Goal: Task Accomplishment & Management: Manage account settings

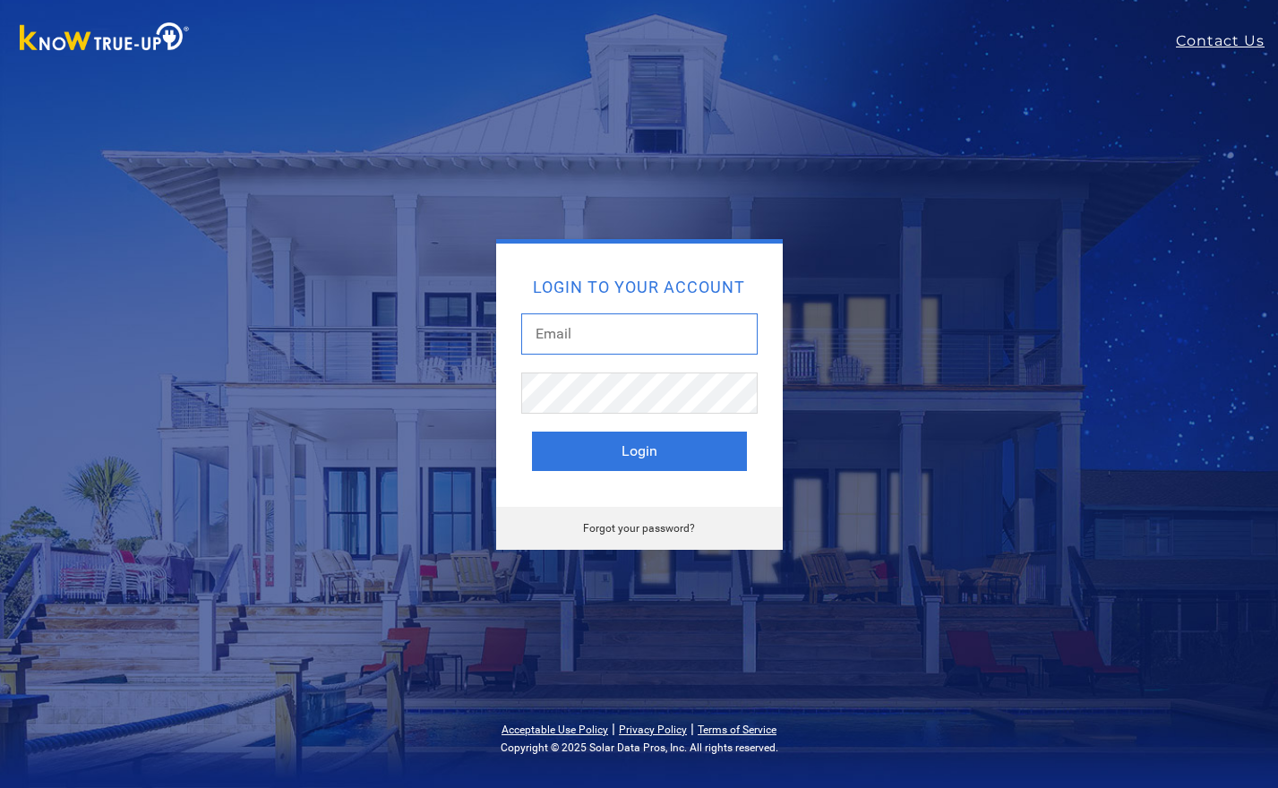
click at [574, 335] on input "text" at bounding box center [639, 333] width 236 height 41
type input "[PERSON_NAME][EMAIL_ADDRESS][DOMAIN_NAME]"
click at [532, 432] on button "Login" at bounding box center [639, 451] width 215 height 39
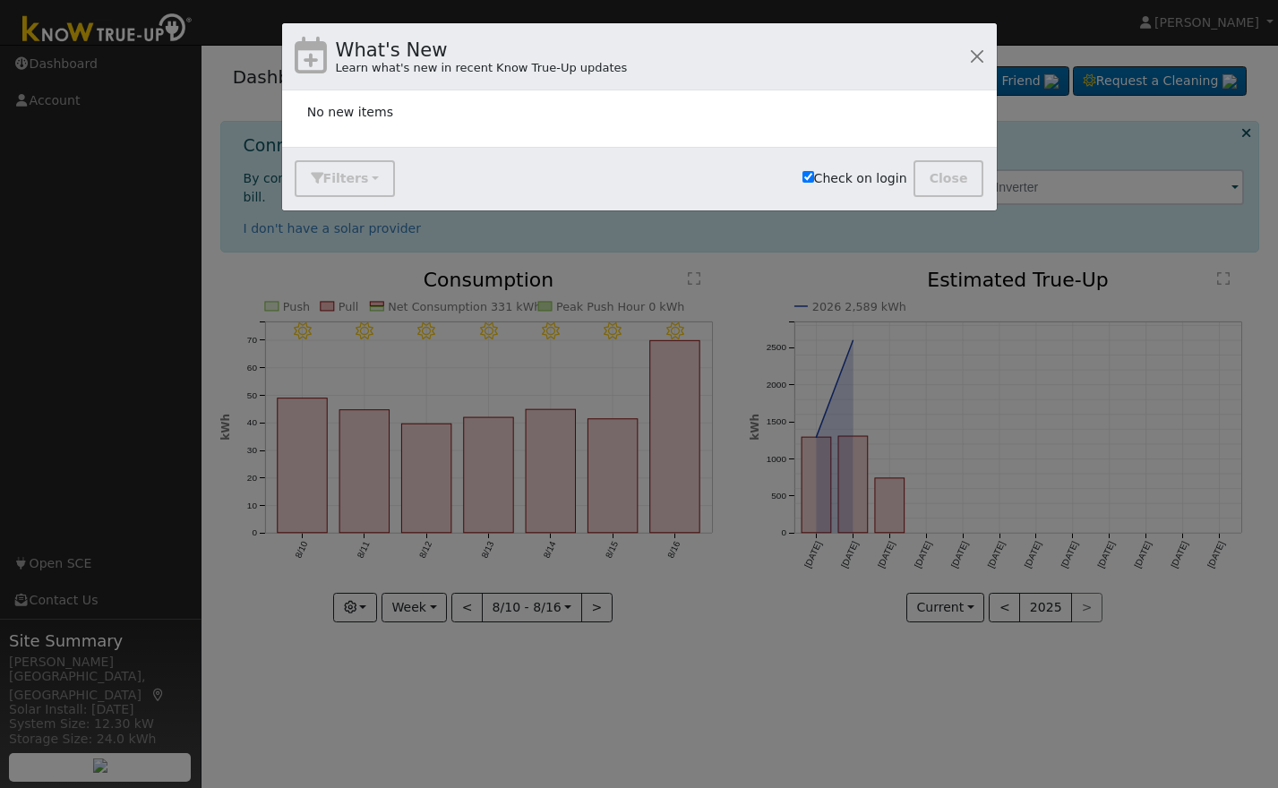
click at [550, 116] on div "No new items" at bounding box center [651, 112] width 689 height 19
click at [606, 65] on div "What's New Learn what's new in recent Know True-Up updates" at bounding box center [639, 56] width 714 height 67
click at [793, 171] on div "Filters Show what's new since [DATE] Search Results: 10 10 25 50 100 of 0 rows …" at bounding box center [639, 178] width 714 height 63
click at [603, 48] on div "What's New Learn what's new in recent Know True-Up updates" at bounding box center [639, 56] width 714 height 67
click at [940, 182] on button "Close" at bounding box center [948, 178] width 71 height 37
